Goal: Task Accomplishment & Management: Use online tool/utility

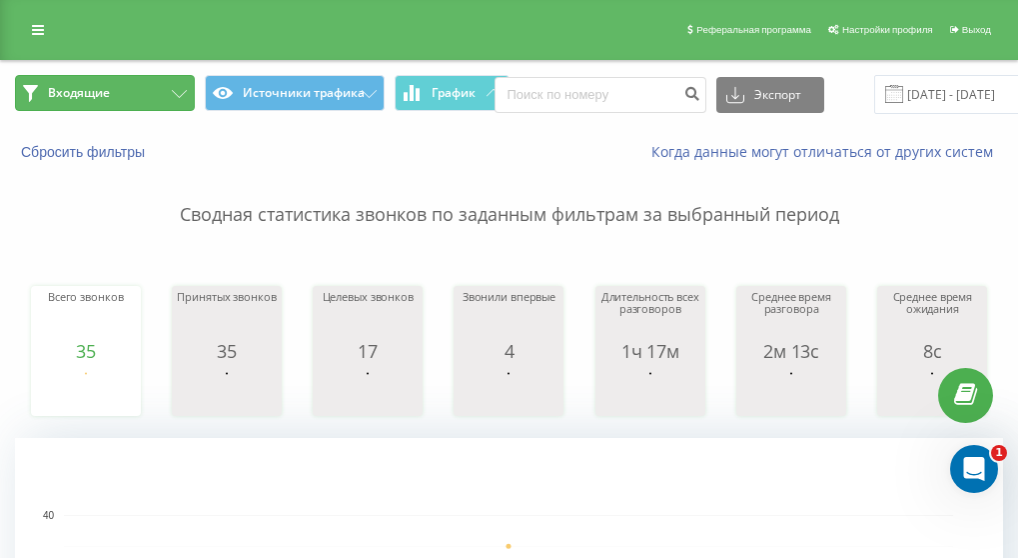
click at [138, 97] on button "Входящие" at bounding box center [105, 93] width 180 height 36
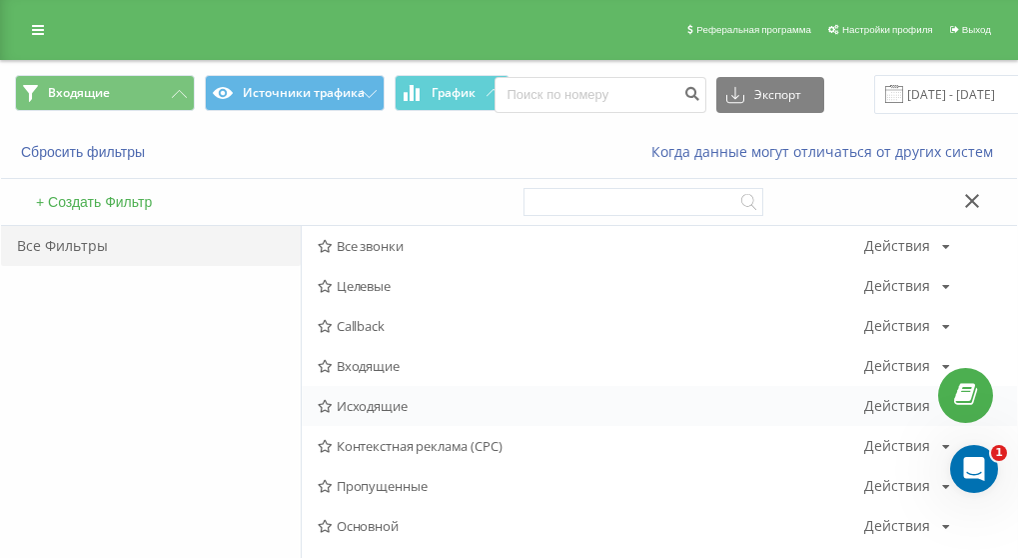
click at [396, 405] on span "Исходящие" at bounding box center [591, 406] width 547 height 14
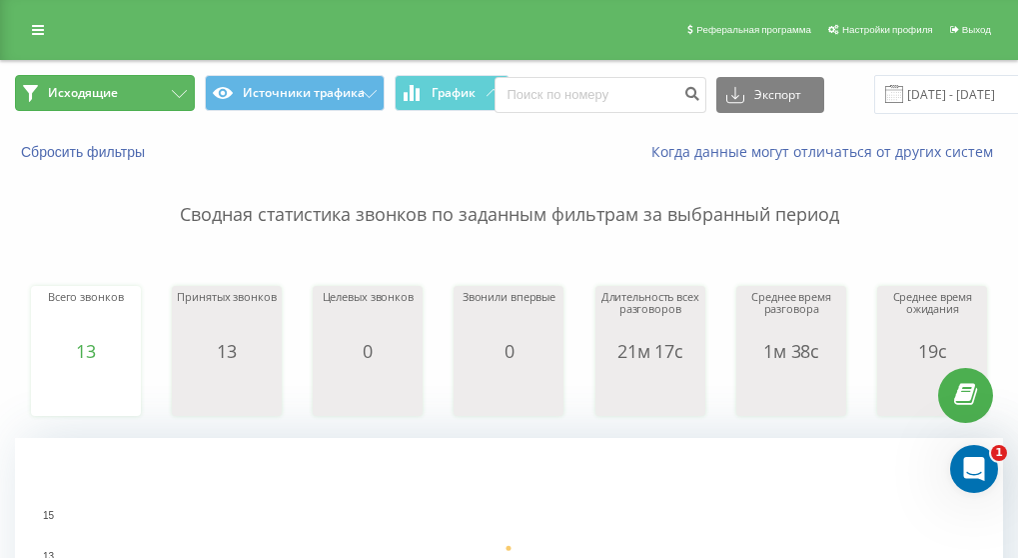
click at [149, 95] on button "Исходящие" at bounding box center [105, 93] width 180 height 36
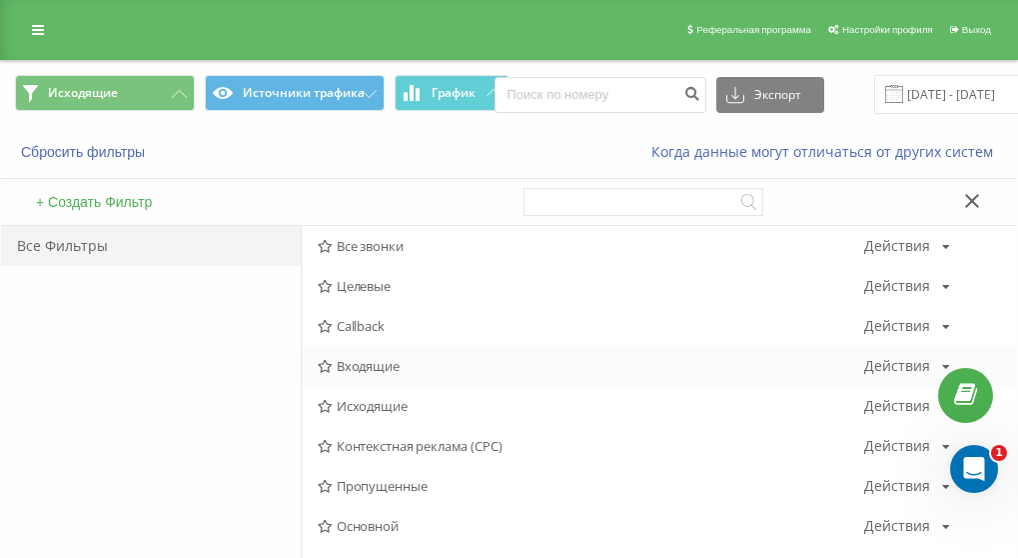
click at [378, 375] on div "Входящие Действия Редактировать Копировать Удалить По умолчанию Поделиться" at bounding box center [659, 366] width 715 height 40
click at [376, 370] on span "Входящие" at bounding box center [591, 366] width 547 height 14
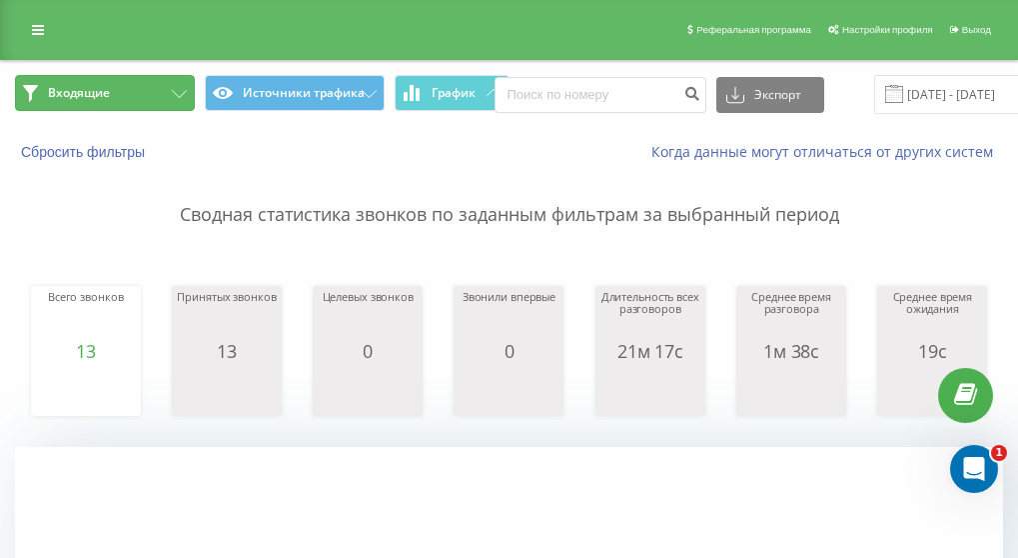
click at [110, 82] on button "Входящие" at bounding box center [105, 93] width 180 height 36
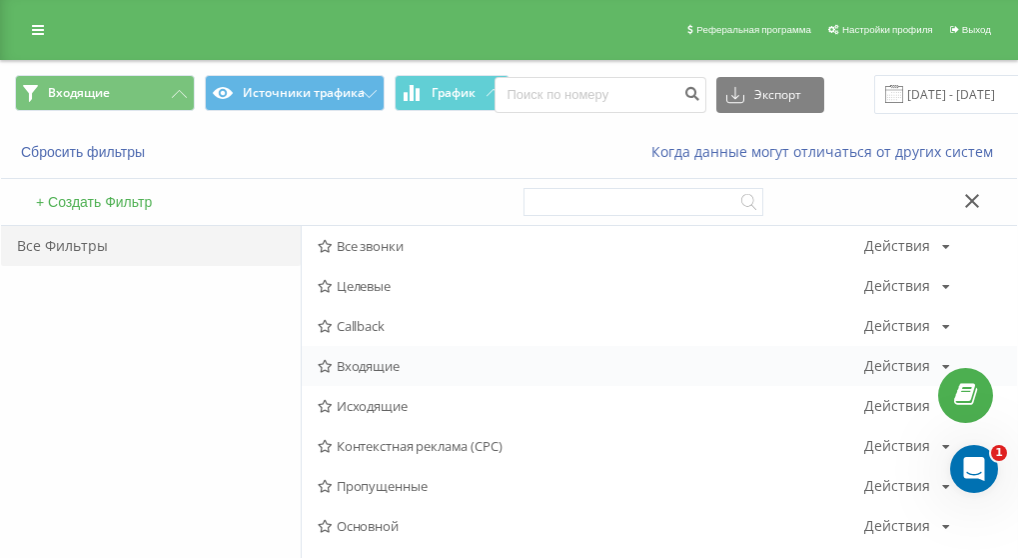
click at [361, 365] on span "Входящие" at bounding box center [591, 366] width 547 height 14
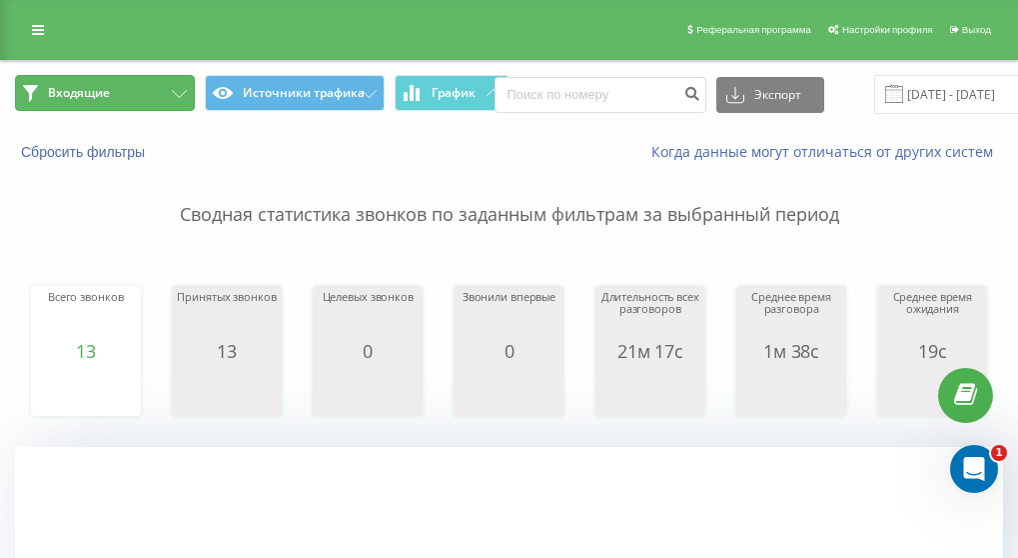
click at [139, 87] on button "Входящие" at bounding box center [105, 93] width 180 height 36
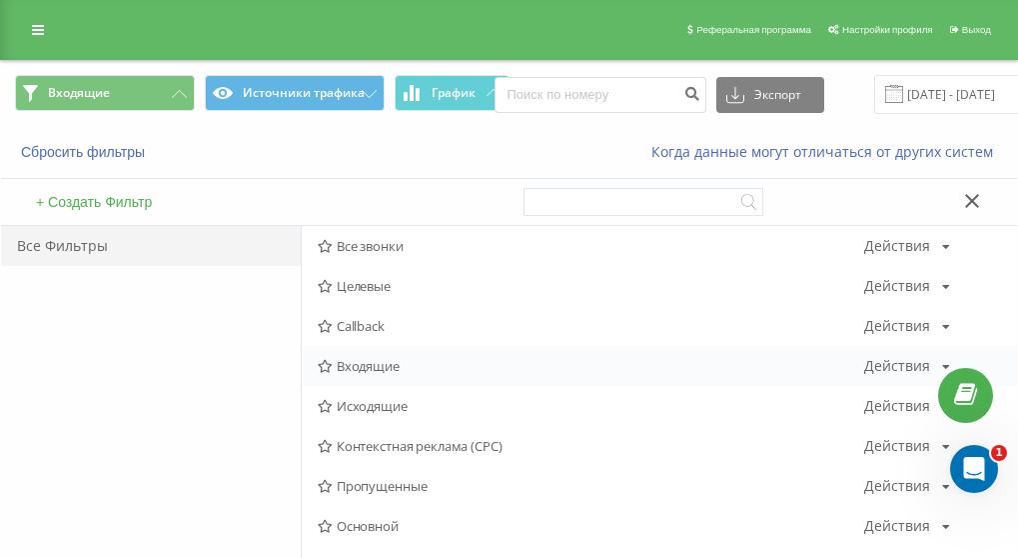
click at [341, 363] on span "Входящие" at bounding box center [591, 366] width 547 height 14
